Goal: Task Accomplishment & Management: Manage account settings

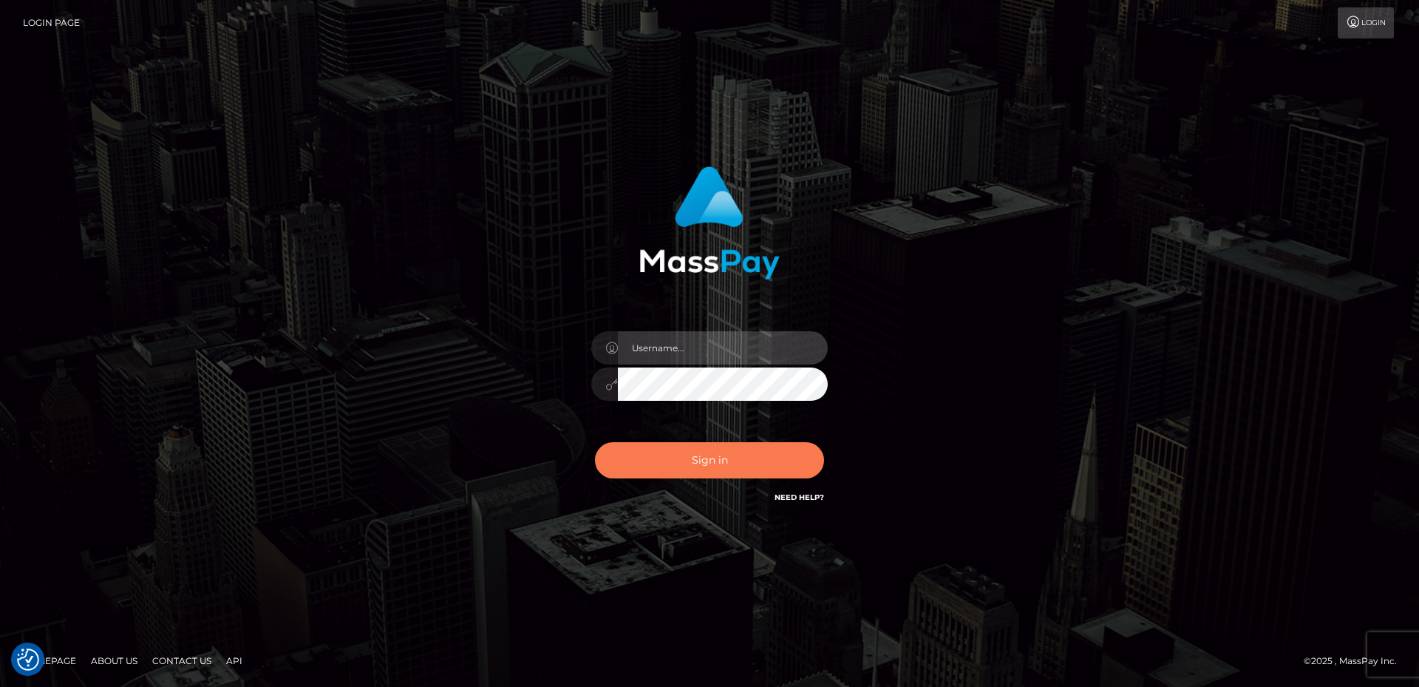
type input "[PERSON_NAME].Spree"
click at [713, 456] on button "Sign in" at bounding box center [709, 460] width 229 height 36
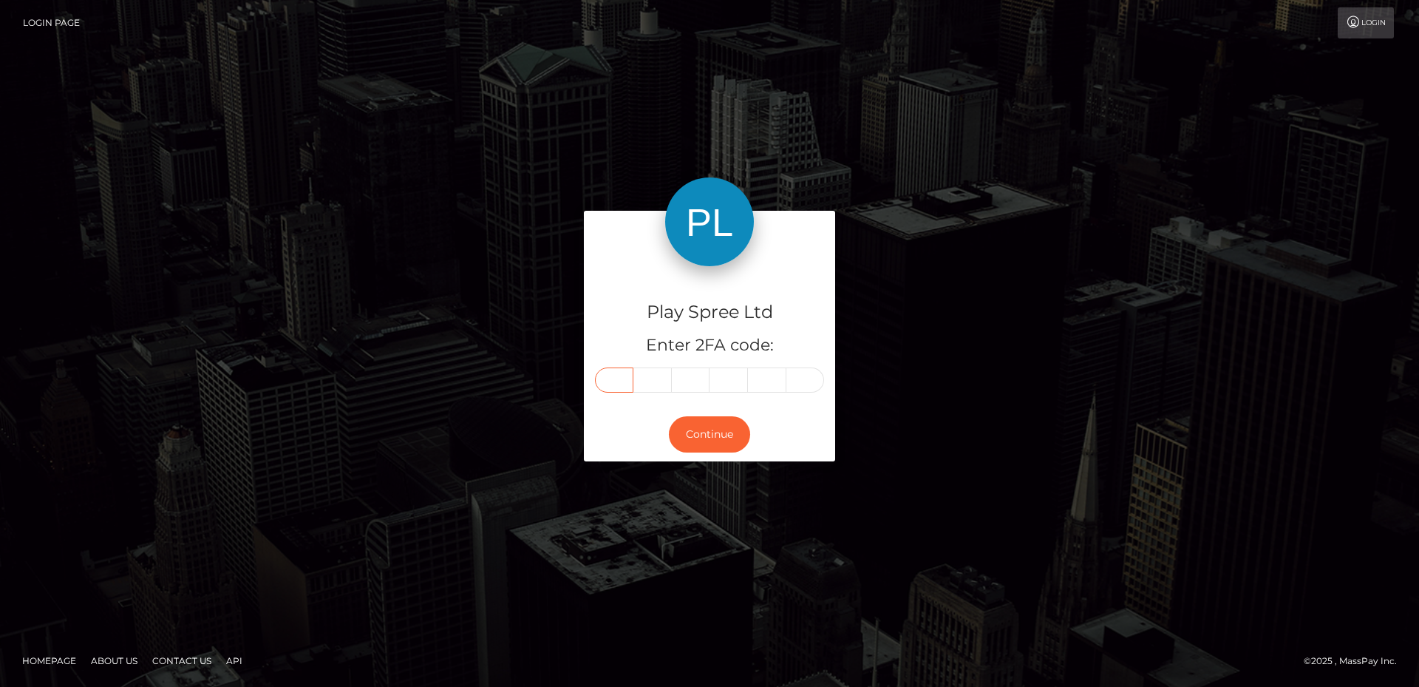
click at [624, 378] on input "text" at bounding box center [614, 379] width 38 height 25
type input "1"
type input "9"
type input "8"
type input "5"
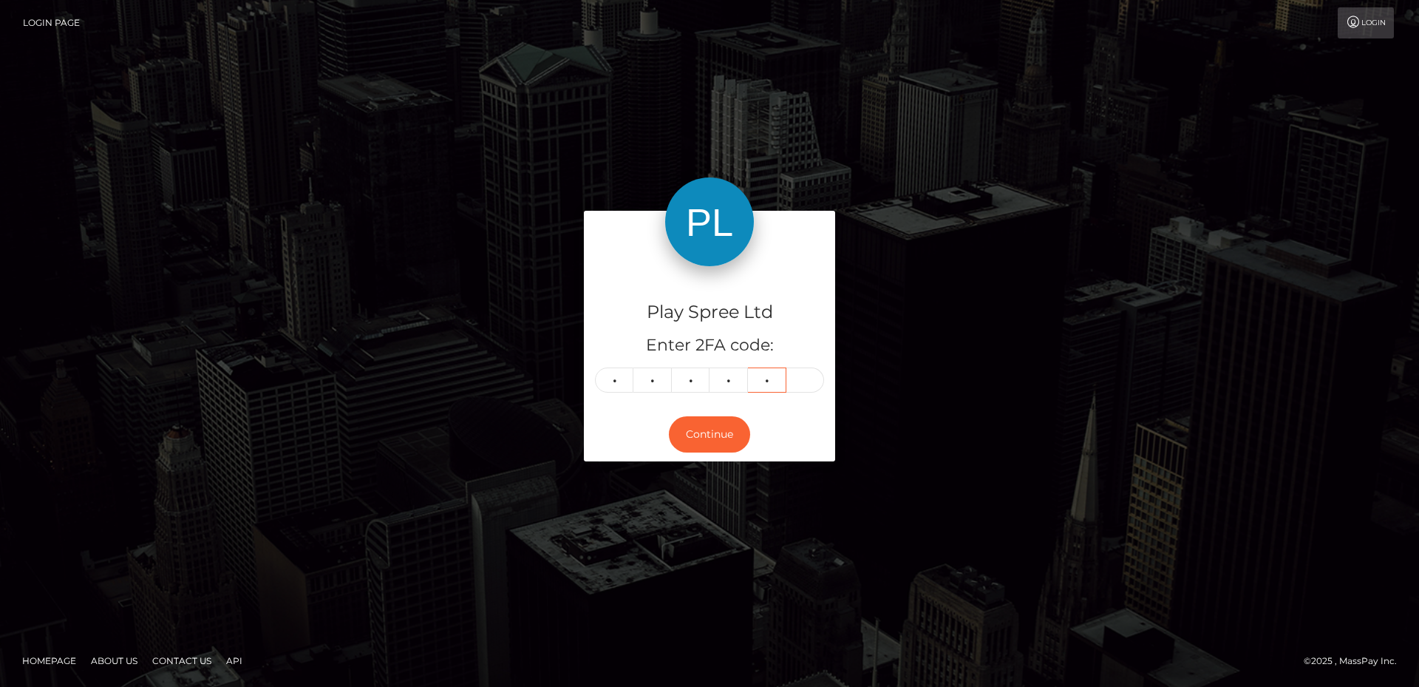
type input "9"
type input "1"
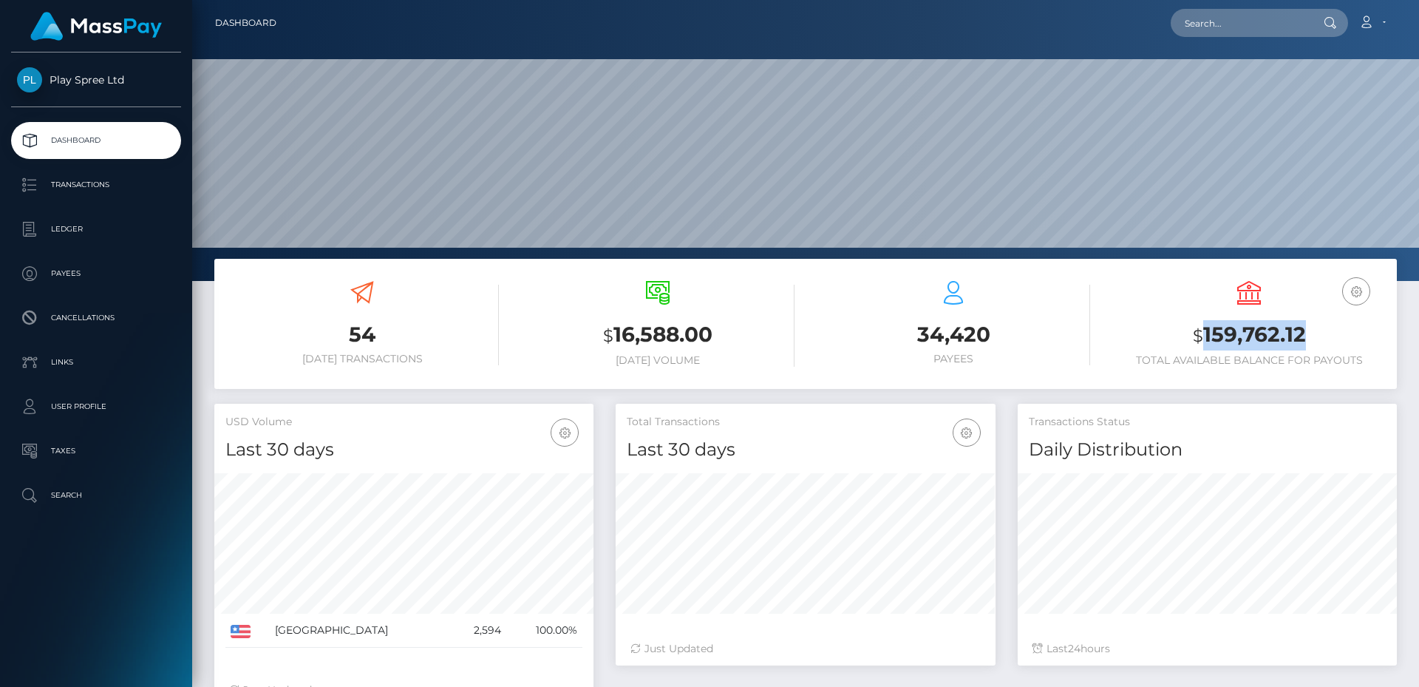
scroll to position [262, 380]
